Goal: Information Seeking & Learning: Check status

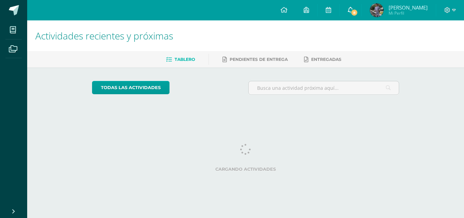
click at [358, 11] on span "8" at bounding box center [353, 12] width 7 height 7
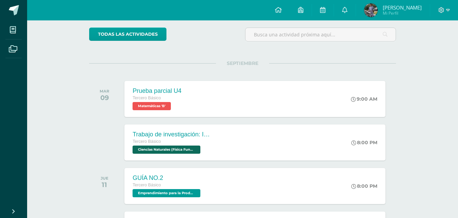
scroll to position [54, 0]
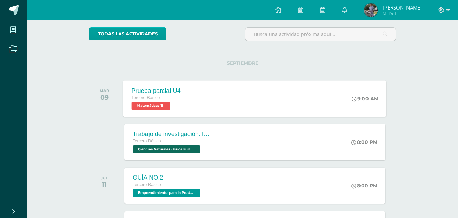
drag, startPoint x: 195, startPoint y: 94, endPoint x: 173, endPoint y: 103, distance: 24.5
click at [173, 103] on div "Tercero Básico Matemáticas 'B'" at bounding box center [157, 102] width 50 height 16
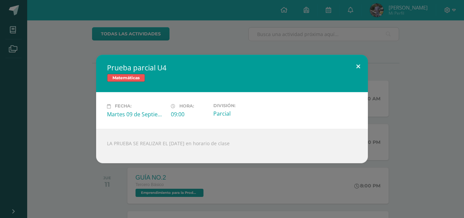
click at [350, 68] on button at bounding box center [357, 66] width 19 height 23
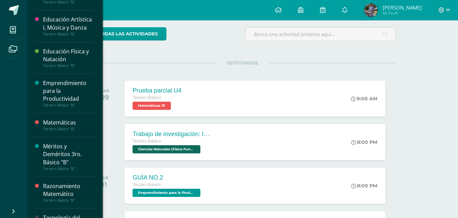
scroll to position [327, 0]
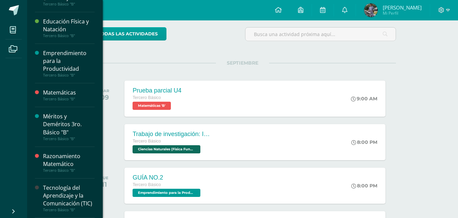
click at [73, 96] on div "Tercero Básico "B"" at bounding box center [69, 98] width 52 height 5
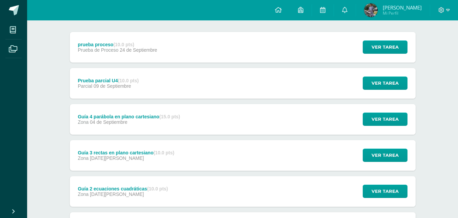
scroll to position [151, 0]
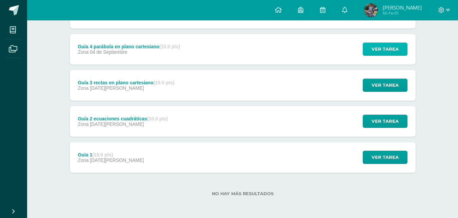
click at [390, 48] on span "Ver tarea" at bounding box center [385, 49] width 27 height 13
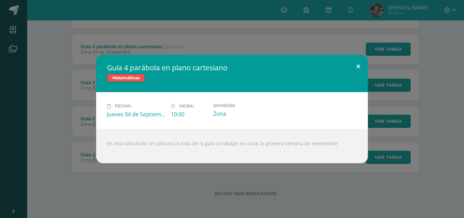
click at [357, 69] on button at bounding box center [357, 66] width 19 height 23
